Goal: Information Seeking & Learning: Find specific fact

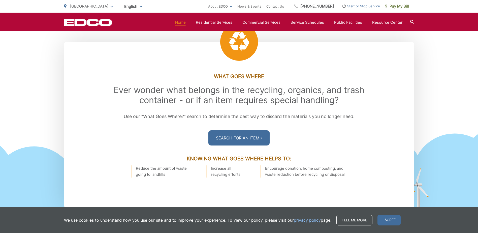
scroll to position [705, 0]
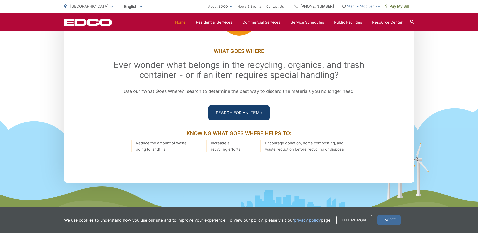
click at [247, 115] on link "Search For an Item" at bounding box center [238, 112] width 61 height 15
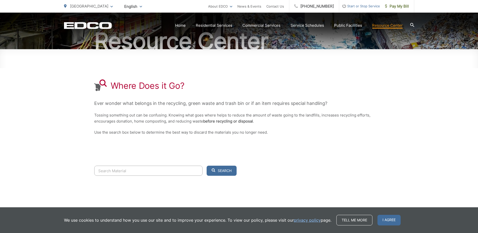
scroll to position [71, 0]
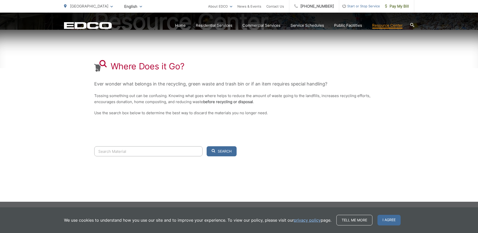
click at [350, 177] on div "Search" at bounding box center [239, 173] width 290 height 55
click at [299, 167] on div "Search" at bounding box center [239, 173] width 290 height 55
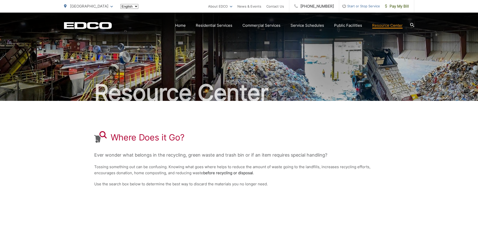
scroll to position [71, 0]
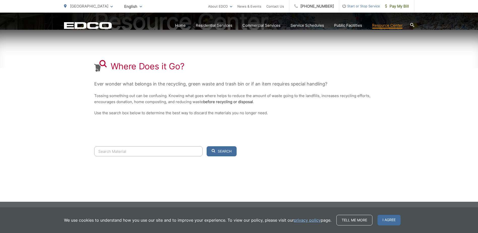
click at [325, 170] on div "Search" at bounding box center [239, 173] width 290 height 55
